Goal: Information Seeking & Learning: Check status

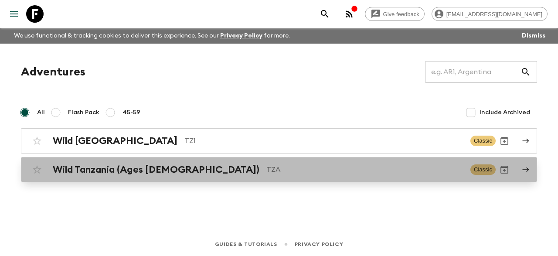
click at [266, 171] on p "TZA" at bounding box center [364, 169] width 197 height 10
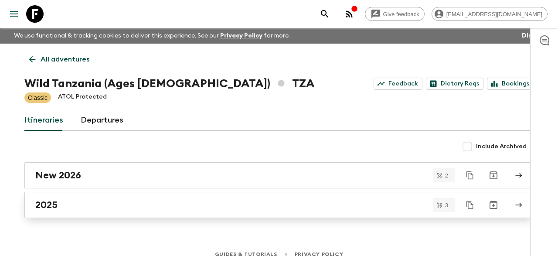
click at [163, 201] on div "2025" at bounding box center [270, 204] width 471 height 11
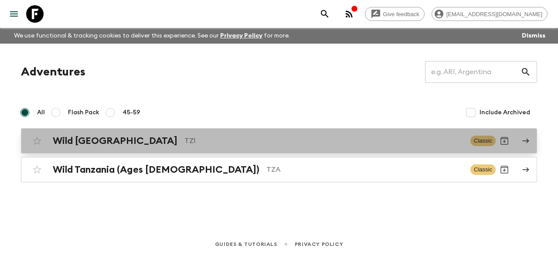
click at [184, 141] on p "TZ1" at bounding box center [323, 141] width 279 height 10
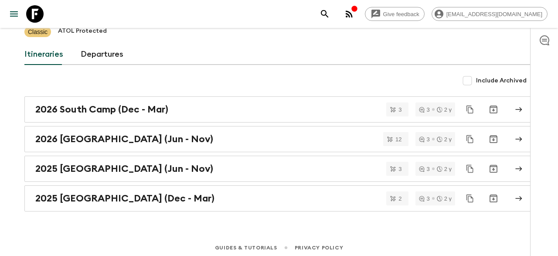
scroll to position [68, 0]
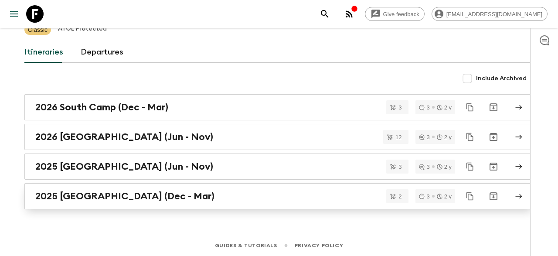
click at [179, 194] on div "2025 [GEOGRAPHIC_DATA] (Dec - Mar)" at bounding box center [270, 195] width 471 height 11
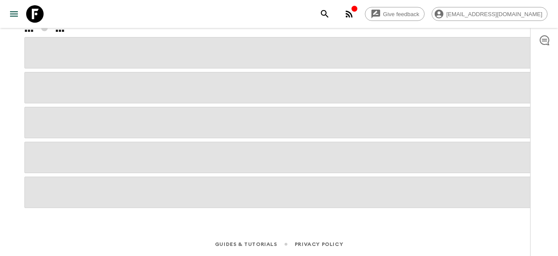
scroll to position [55, 0]
click at [180, 194] on span at bounding box center [278, 192] width 509 height 31
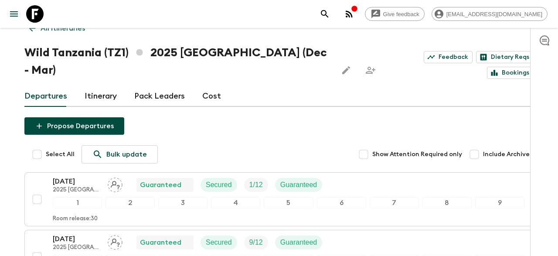
scroll to position [0, 0]
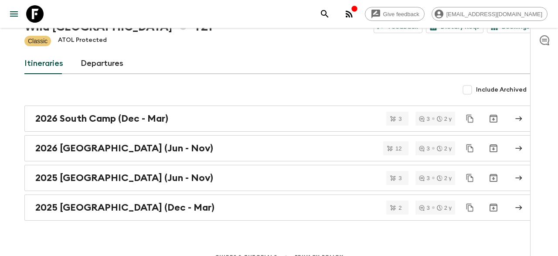
scroll to position [68, 0]
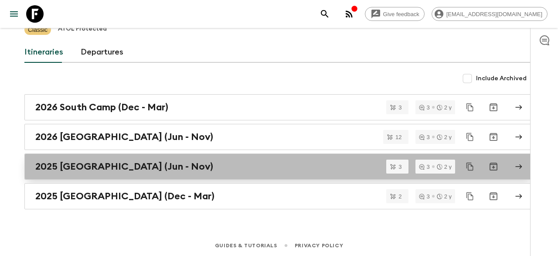
click at [82, 171] on link "2025 [GEOGRAPHIC_DATA] (Jun - Nov)" at bounding box center [278, 166] width 509 height 26
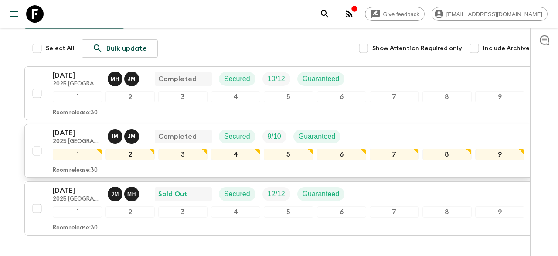
scroll to position [146, 0]
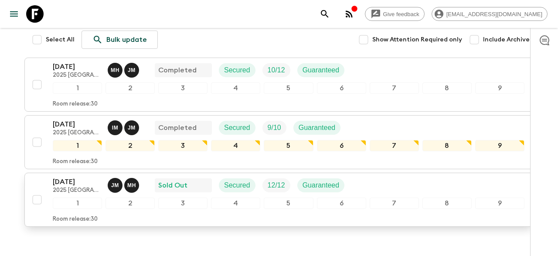
click at [90, 197] on div "1" at bounding box center [77, 202] width 49 height 11
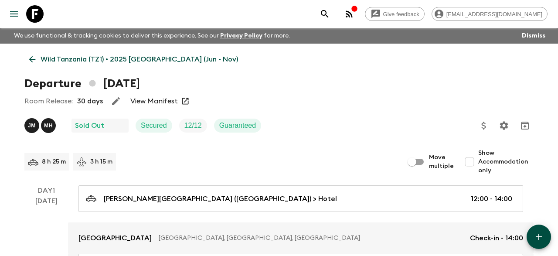
click at [166, 100] on link "View Manifest" at bounding box center [154, 101] width 48 height 9
